Goal: Task Accomplishment & Management: Manage account settings

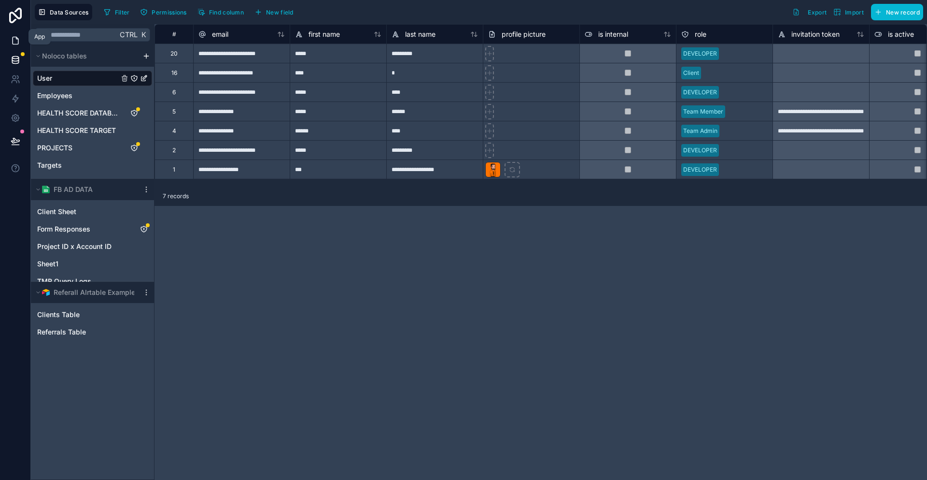
click at [13, 37] on icon at bounding box center [16, 40] width 6 height 7
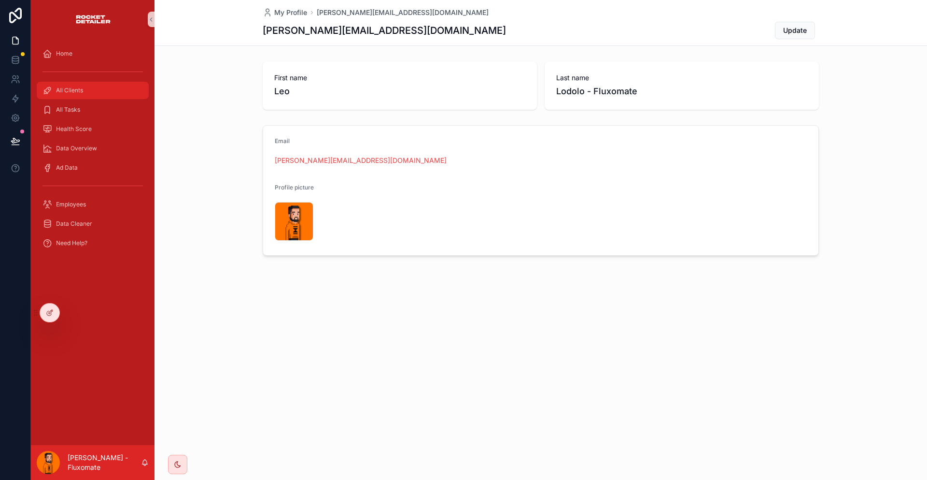
click at [97, 83] on div "All Clients" at bounding box center [92, 90] width 100 height 15
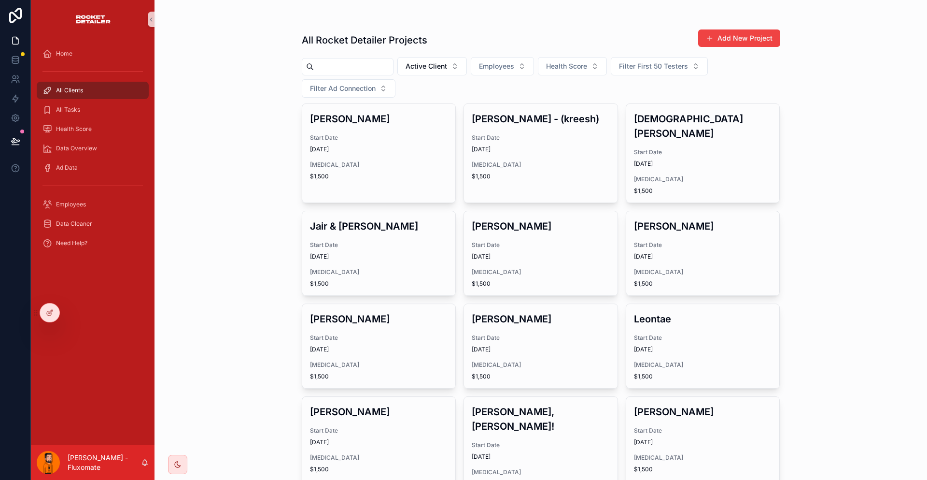
scroll to position [452, 0]
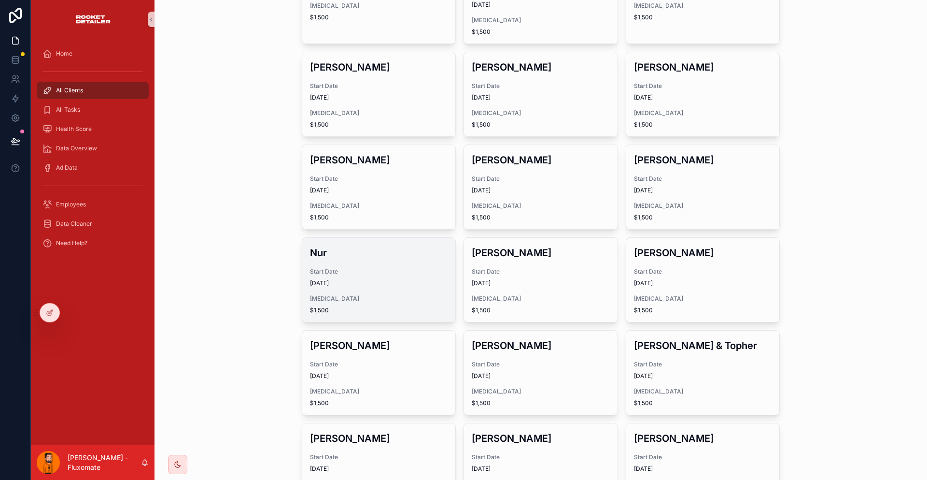
click at [383, 268] on span "Start Date" at bounding box center [379, 272] width 138 height 8
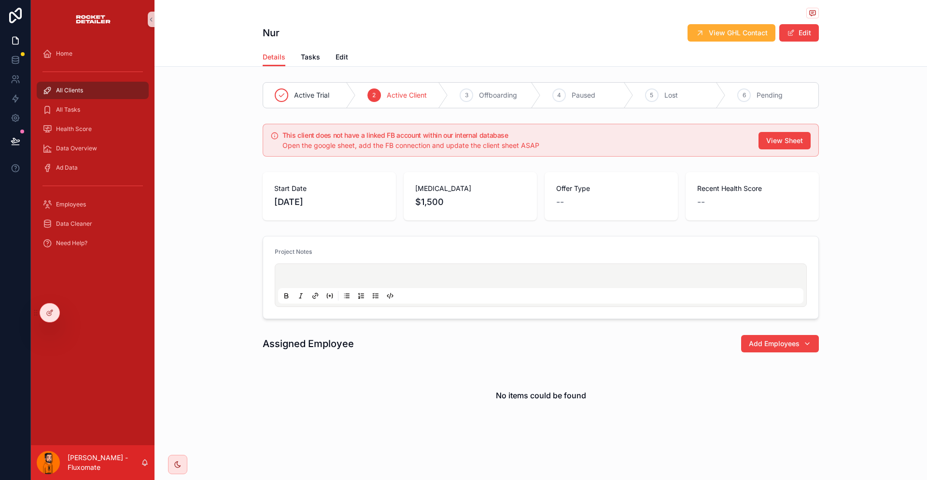
click at [344, 56] on div "Details Tasks Edit" at bounding box center [541, 57] width 556 height 18
click at [348, 52] on span "Edit" at bounding box center [342, 57] width 13 height 10
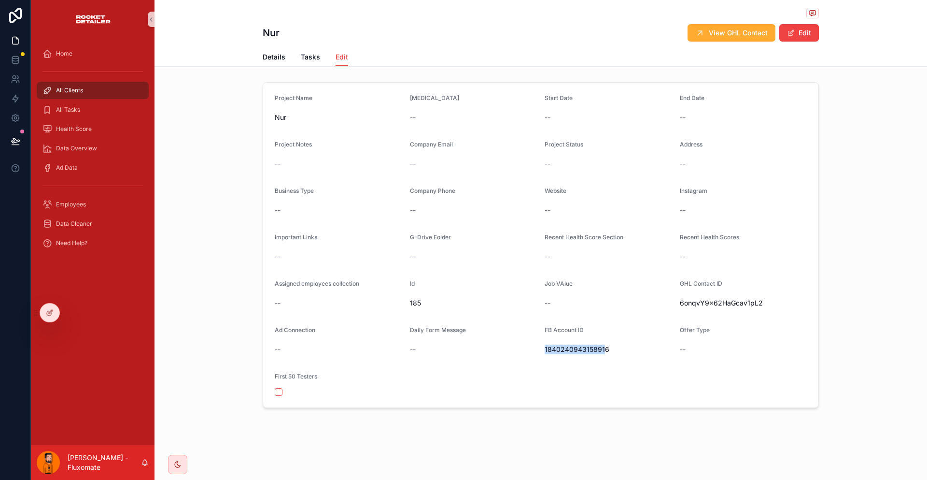
drag, startPoint x: 555, startPoint y: 309, endPoint x: 589, endPoint y: 304, distance: 33.7
click at [589, 304] on form "Project Name Nur Retainer -- Start Date -- End Date -- Project Notes -- Company…" at bounding box center [540, 245] width 555 height 325
click at [589, 344] on span "1840240943158916" at bounding box center [608, 349] width 127 height 10
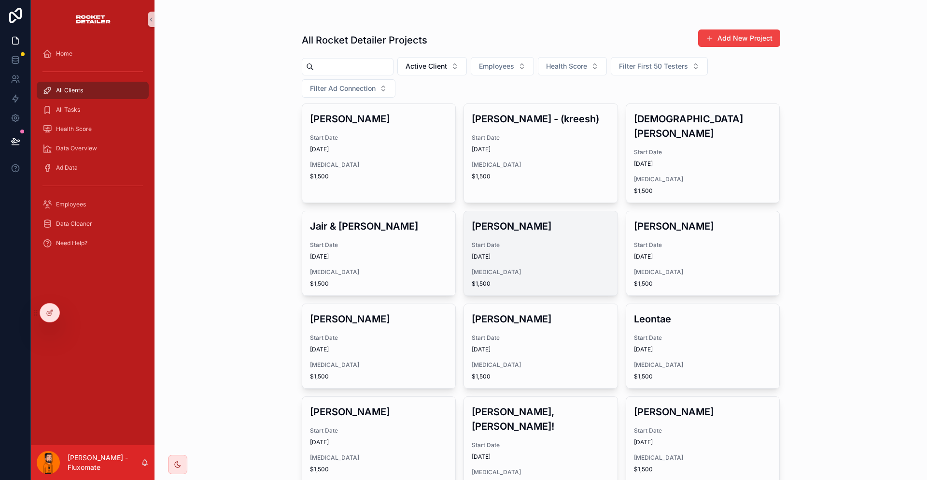
click at [539, 219] on h3 "Kareem Noori" at bounding box center [541, 226] width 138 height 14
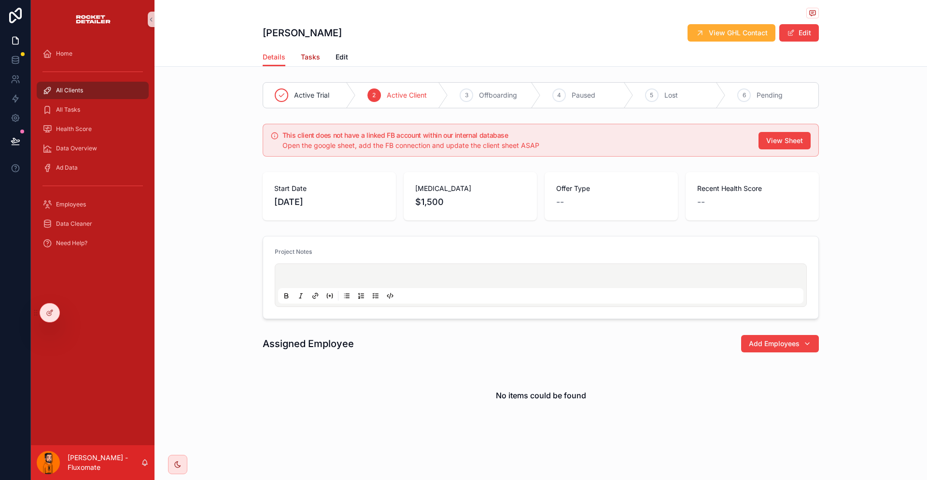
click at [320, 53] on span "Tasks" at bounding box center [310, 57] width 19 height 10
click at [363, 50] on div "Details Tasks Edit" at bounding box center [541, 57] width 556 height 18
click at [349, 51] on div "Details Tasks Edit" at bounding box center [541, 57] width 556 height 18
click at [348, 52] on span "Edit" at bounding box center [342, 57] width 13 height 10
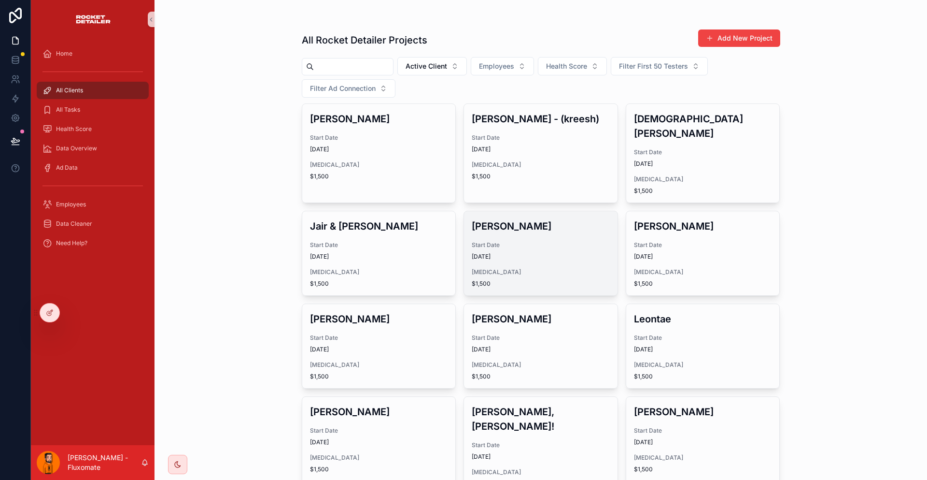
click at [551, 219] on h3 "Kareem Noori" at bounding box center [541, 226] width 138 height 14
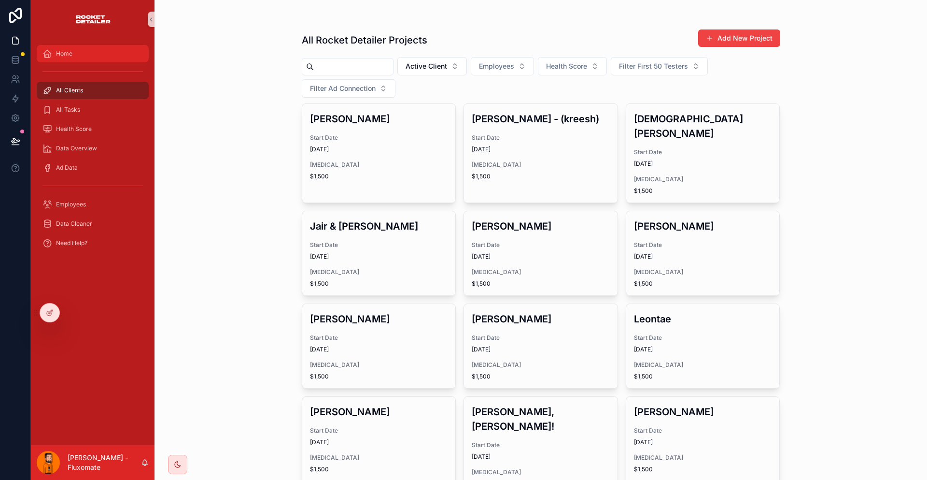
click at [63, 51] on div "Home" at bounding box center [92, 53] width 100 height 15
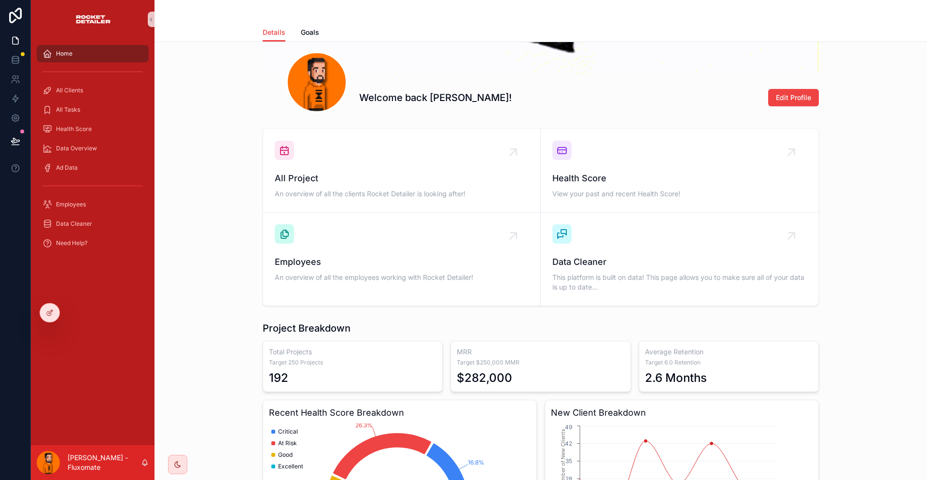
scroll to position [247, 0]
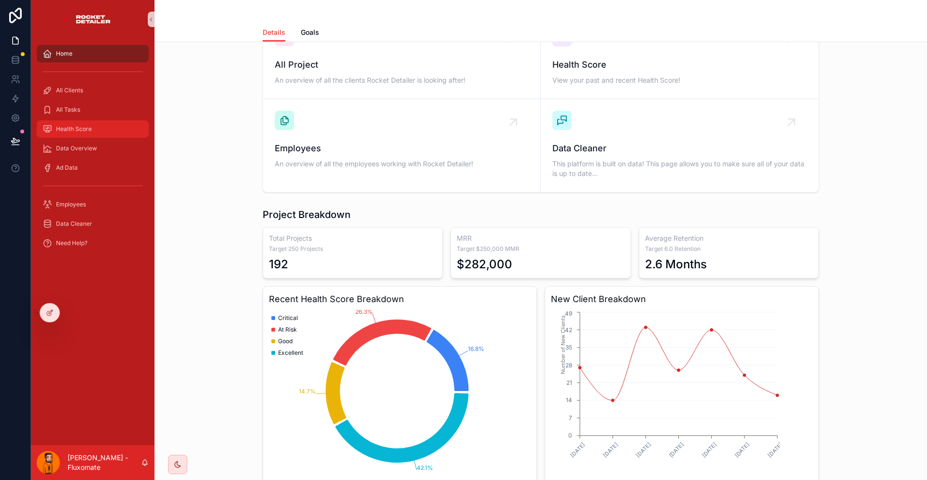
click at [100, 121] on div "Health Score" at bounding box center [92, 128] width 100 height 15
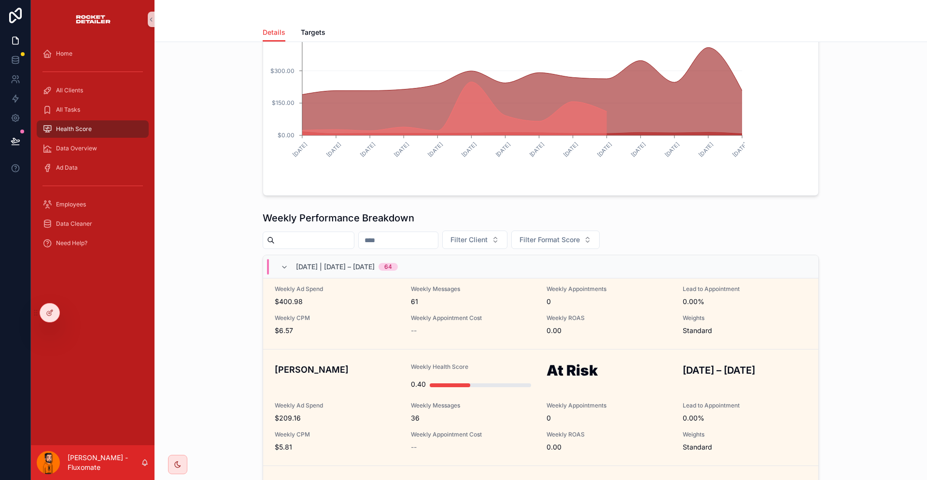
scroll to position [724, 0]
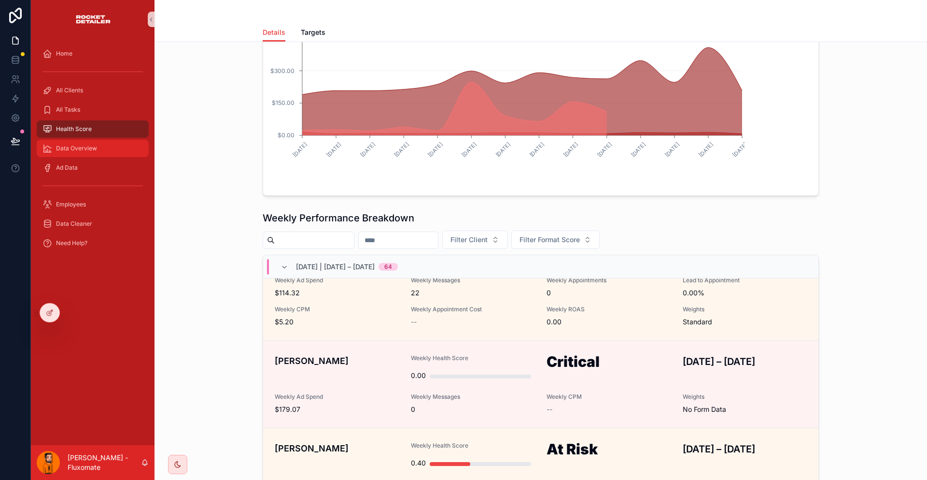
click at [82, 144] on span "Data Overview" at bounding box center [76, 148] width 41 height 8
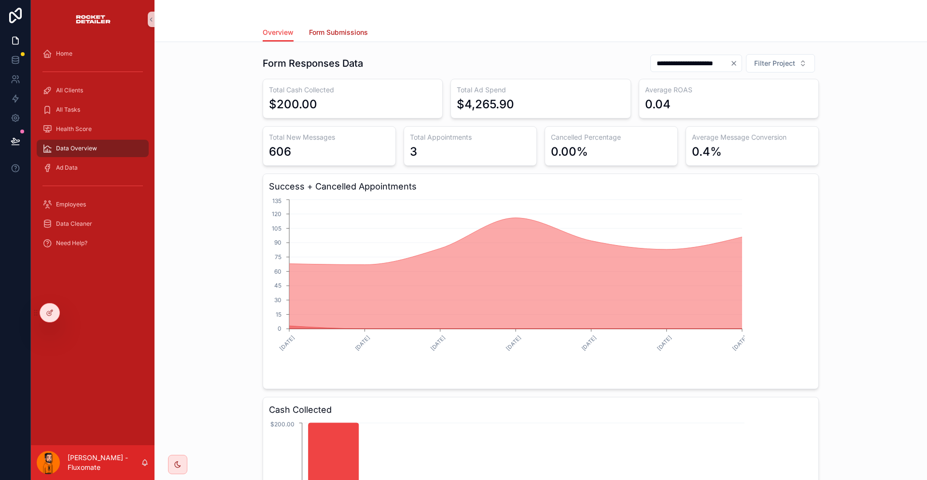
click at [342, 30] on span "Form Submissions" at bounding box center [338, 33] width 59 height 10
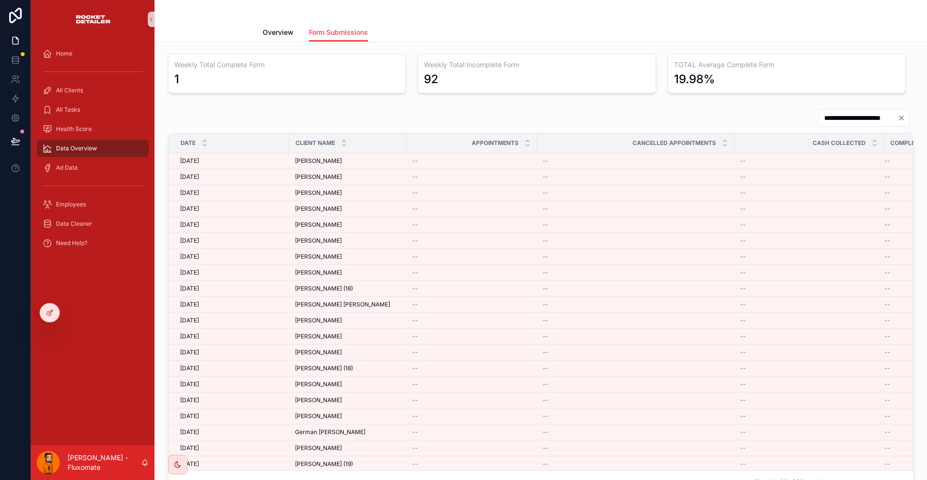
click at [304, 42] on div "**********" at bounding box center [541, 300] width 773 height 517
click at [294, 35] on link "Overview" at bounding box center [278, 33] width 31 height 19
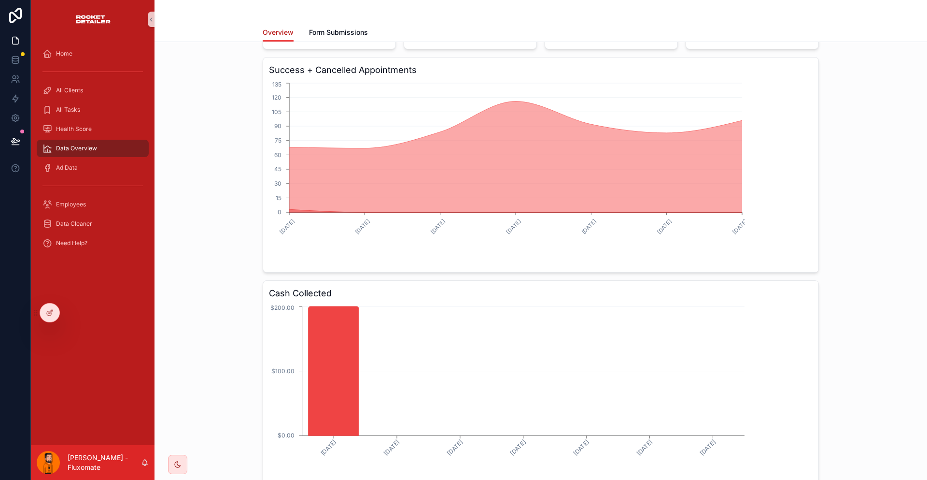
scroll to position [128, 0]
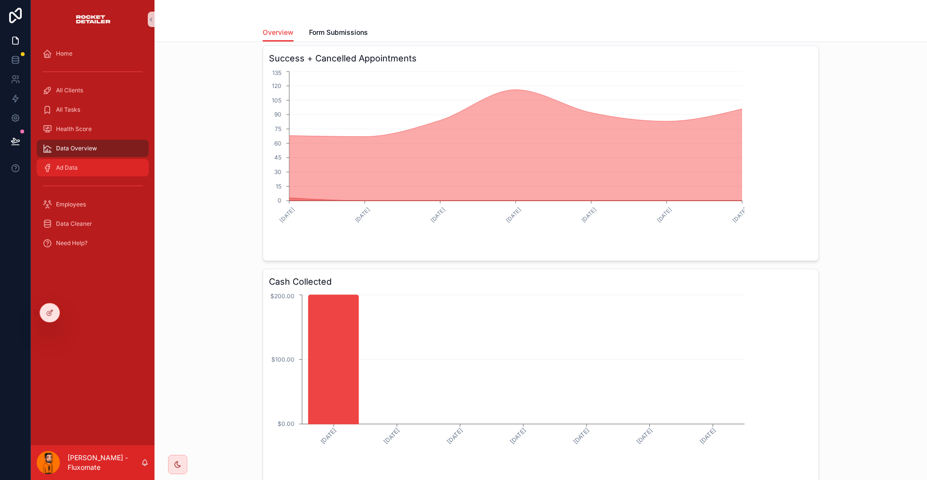
click at [64, 160] on div "Ad Data" at bounding box center [92, 167] width 100 height 15
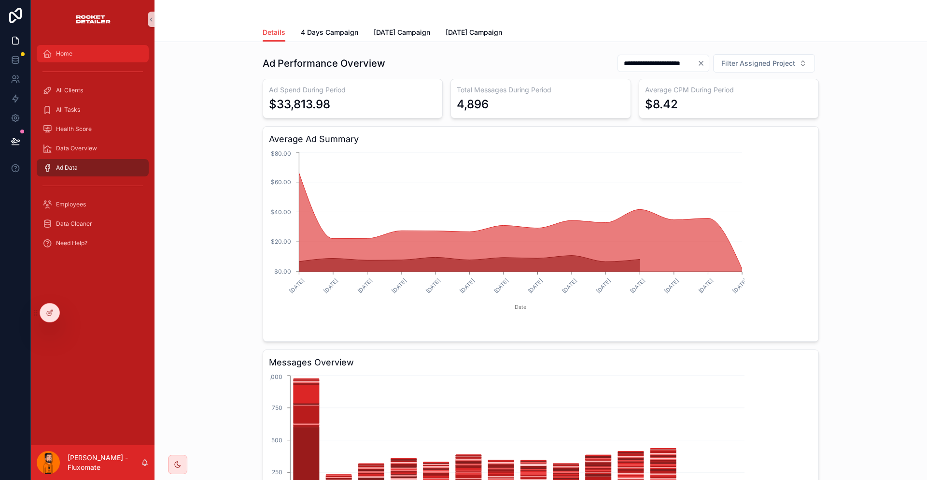
click at [74, 46] on div "Home" at bounding box center [92, 53] width 100 height 15
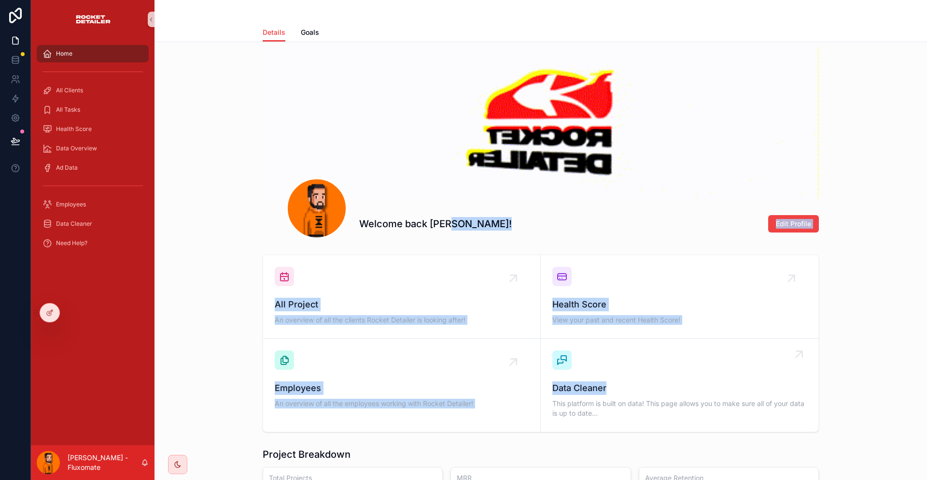
scroll to position [6, 0]
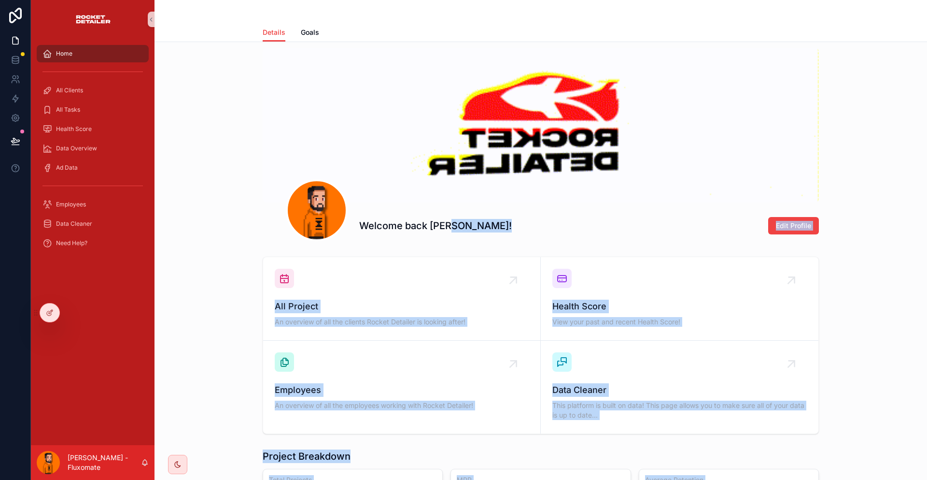
drag, startPoint x: 485, startPoint y: 205, endPoint x: 676, endPoint y: 440, distance: 302.5
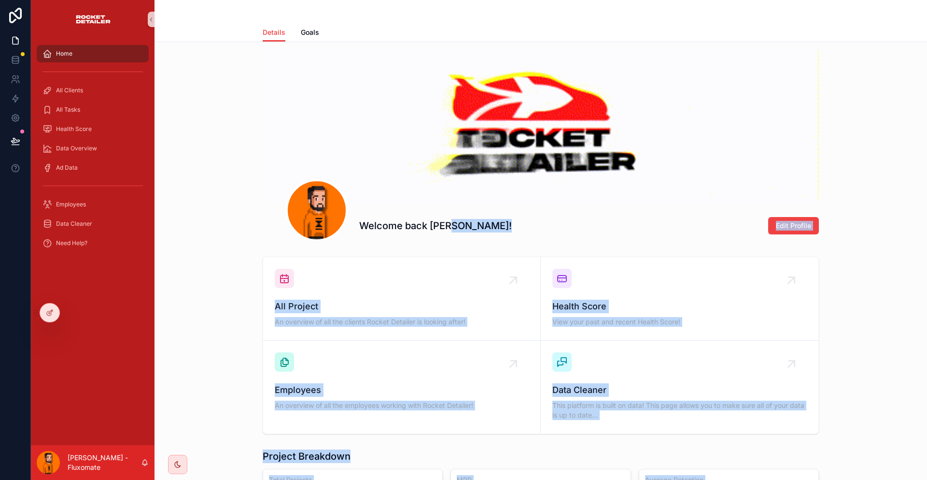
click at [675, 440] on div "Welcome back Leo! Edit Profile All Project An overview of all the clients Rocke…" at bounding box center [541, 422] width 773 height 772
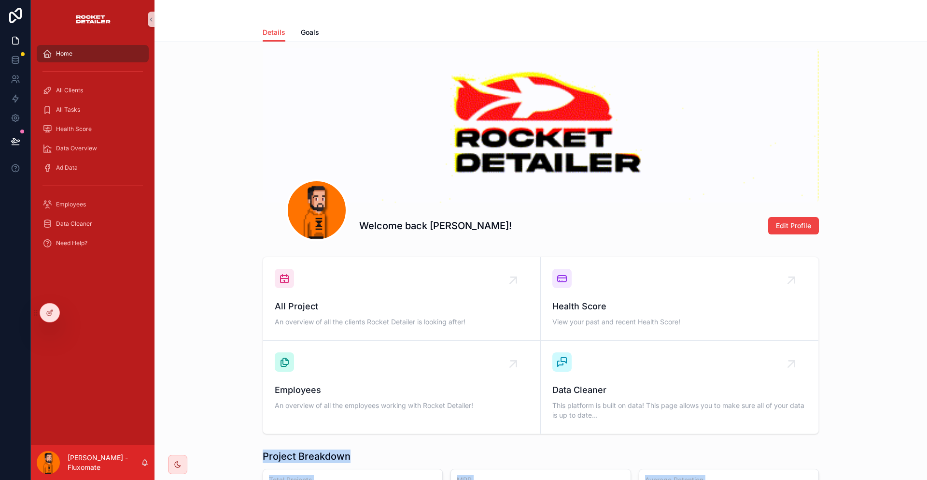
drag, startPoint x: 723, startPoint y: 438, endPoint x: 270, endPoint y: 396, distance: 455.3
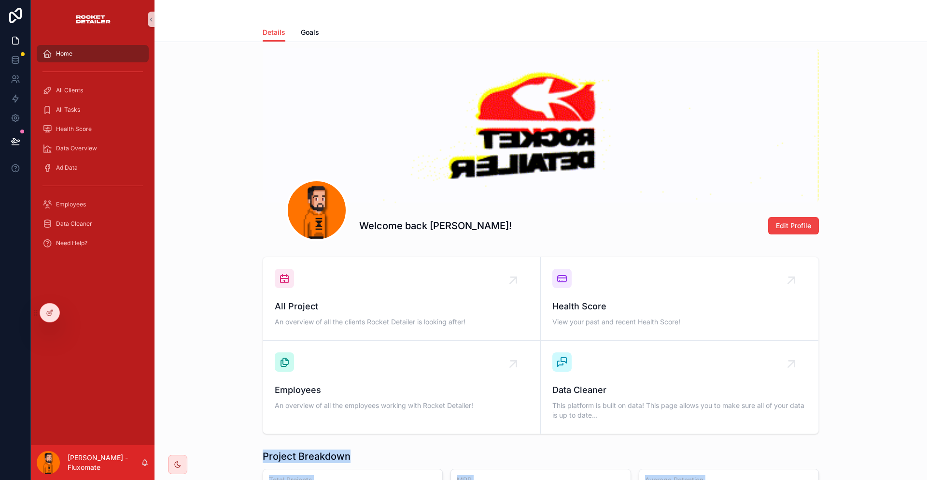
drag, startPoint x: 266, startPoint y: 401, endPoint x: 248, endPoint y: 411, distance: 20.5
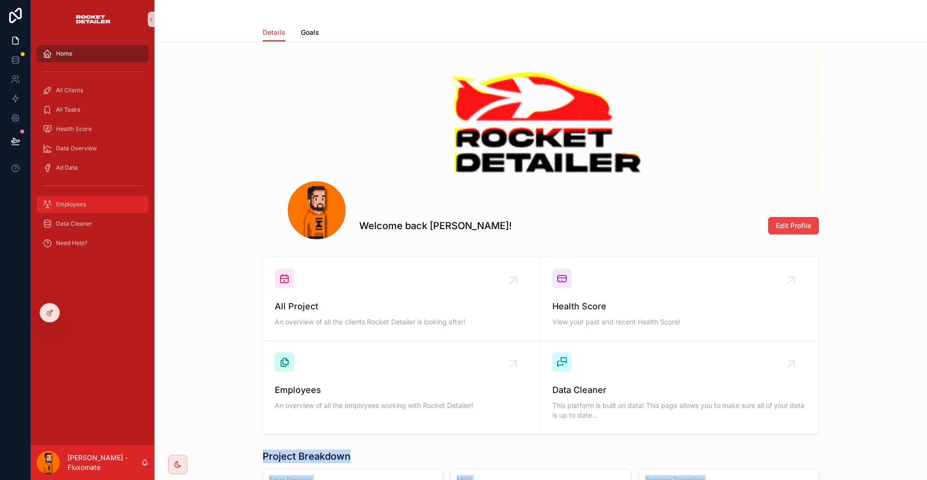
drag, startPoint x: 74, startPoint y: 177, endPoint x: 79, endPoint y: 175, distance: 5.0
click at [74, 200] on span "Employees" at bounding box center [71, 204] width 30 height 8
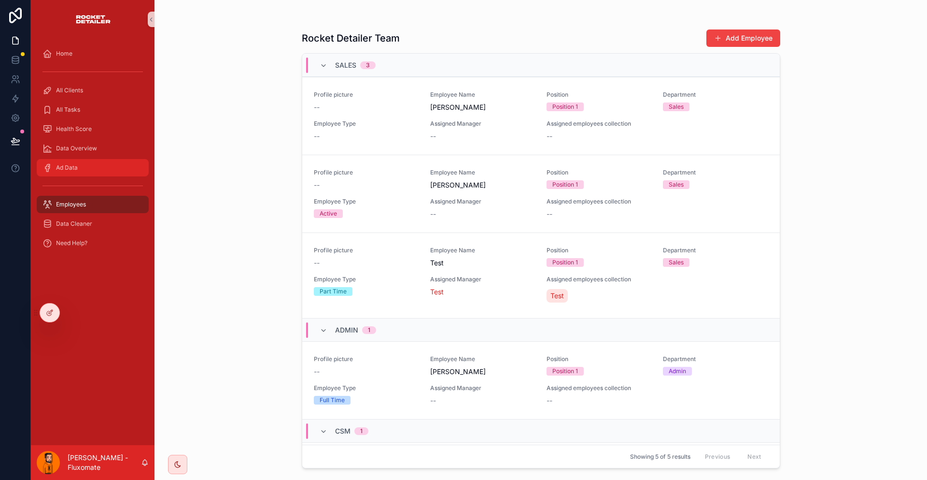
click at [100, 160] on div "Ad Data" at bounding box center [92, 167] width 100 height 15
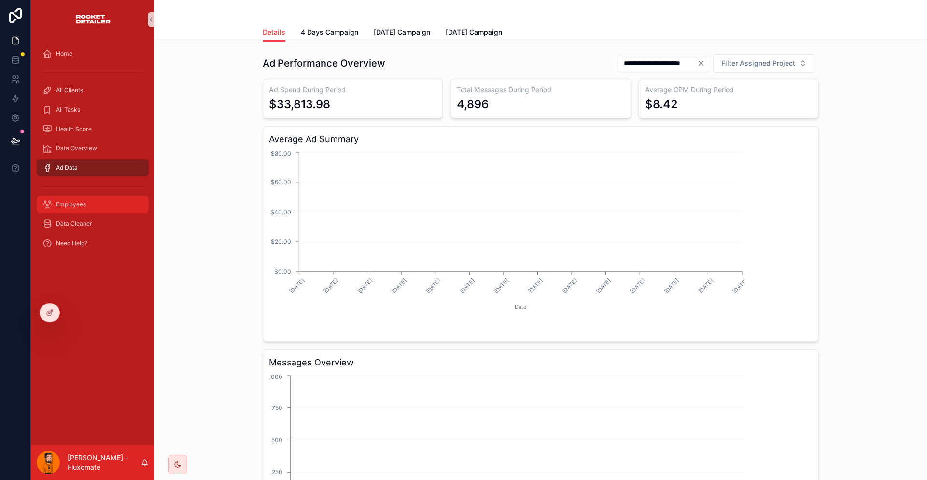
click at [116, 197] on div "Employees" at bounding box center [92, 204] width 100 height 15
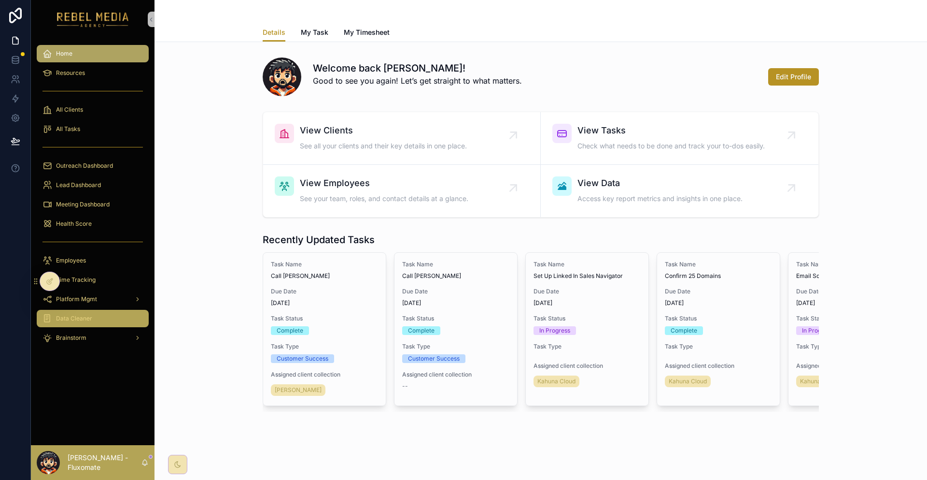
click at [74, 314] on span "Data Cleaner" at bounding box center [74, 318] width 36 height 8
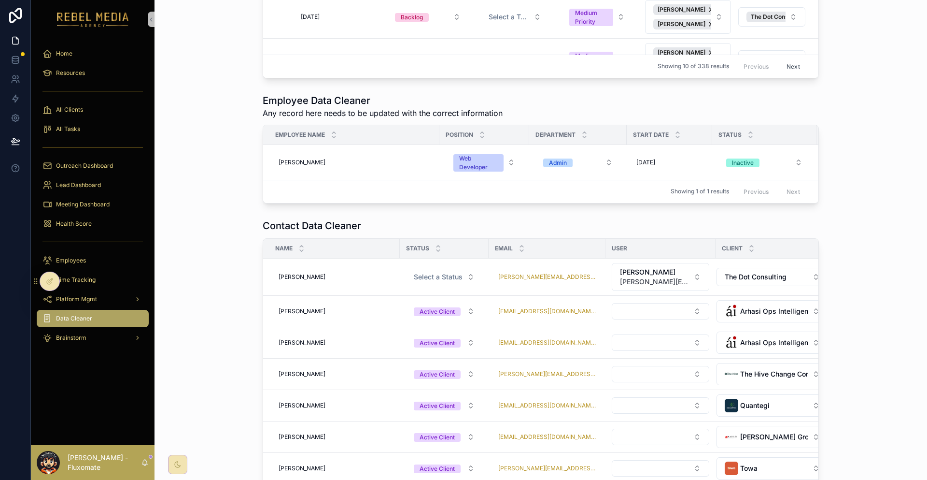
scroll to position [821, 0]
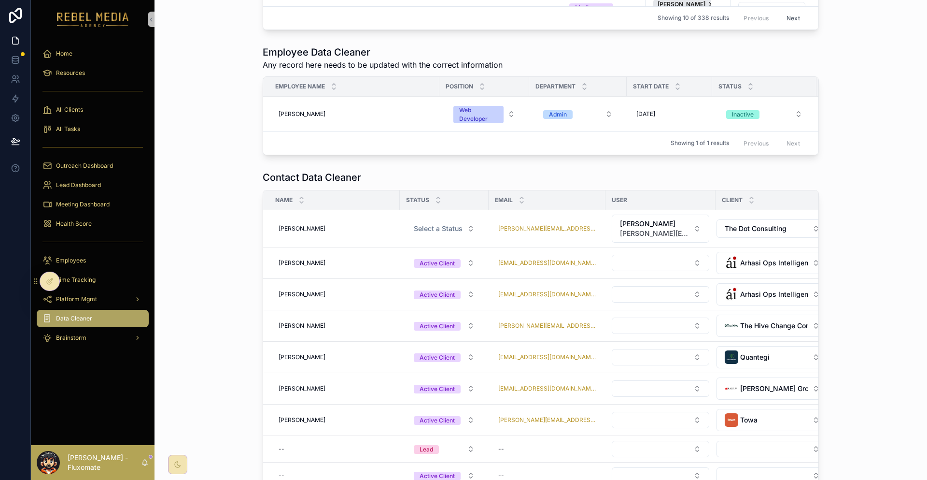
drag, startPoint x: 536, startPoint y: 116, endPoint x: 550, endPoint y: 113, distance: 14.3
click at [550, 131] on div "Showing 1 of 1 results Previous Next" at bounding box center [540, 142] width 555 height 23
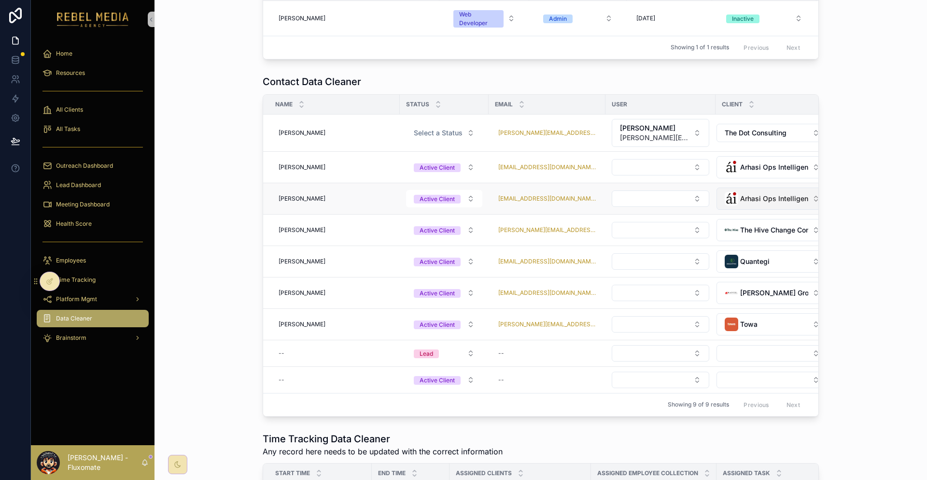
scroll to position [918, 0]
click at [480, 123] on button "Select a Status" at bounding box center [444, 131] width 76 height 17
click at [448, 144] on span "Active Client" at bounding box center [435, 146] width 46 height 9
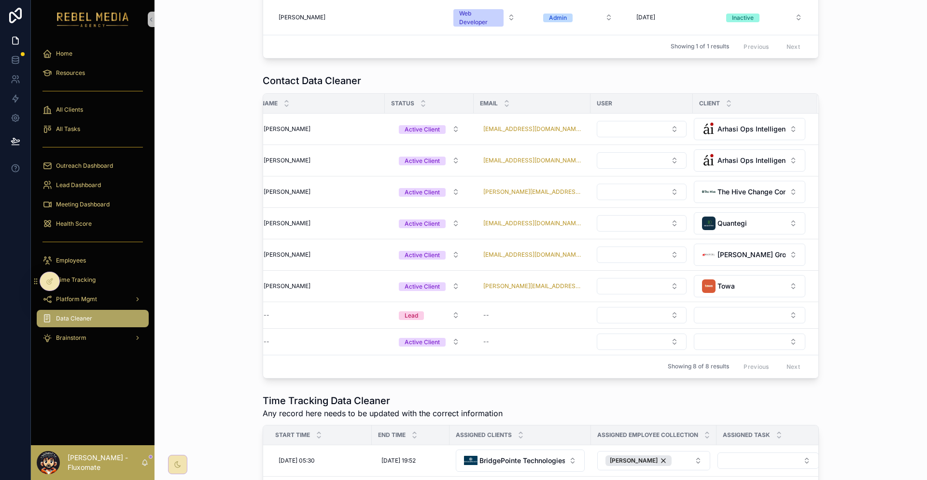
scroll to position [0, 0]
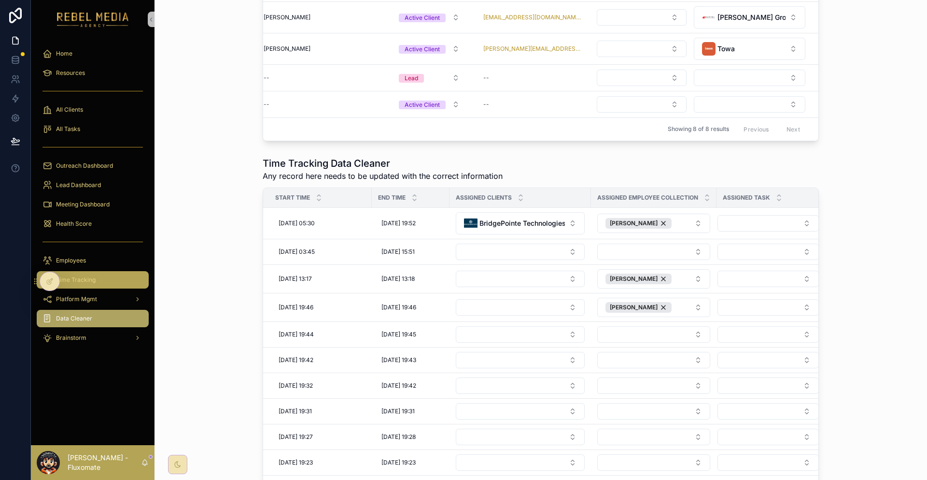
click at [80, 276] on span "Time Tracking" at bounding box center [76, 280] width 40 height 8
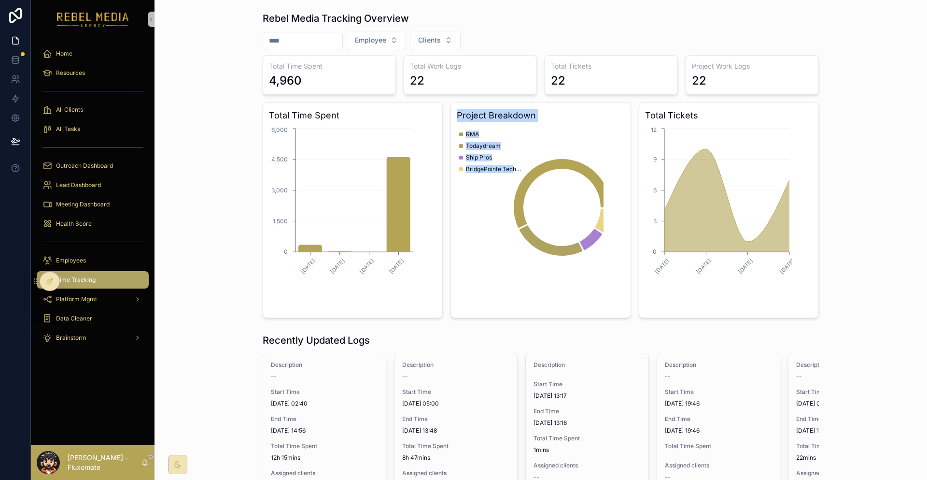
drag, startPoint x: 504, startPoint y: 159, endPoint x: 450, endPoint y: 98, distance: 81.8
click at [451, 102] on div "Project Breakdown RMA Todaydream Ship Pros BridgePointe Technologies" at bounding box center [541, 209] width 180 height 215
click at [51, 46] on div "Home" at bounding box center [92, 53] width 100 height 15
